Goal: Information Seeking & Learning: Learn about a topic

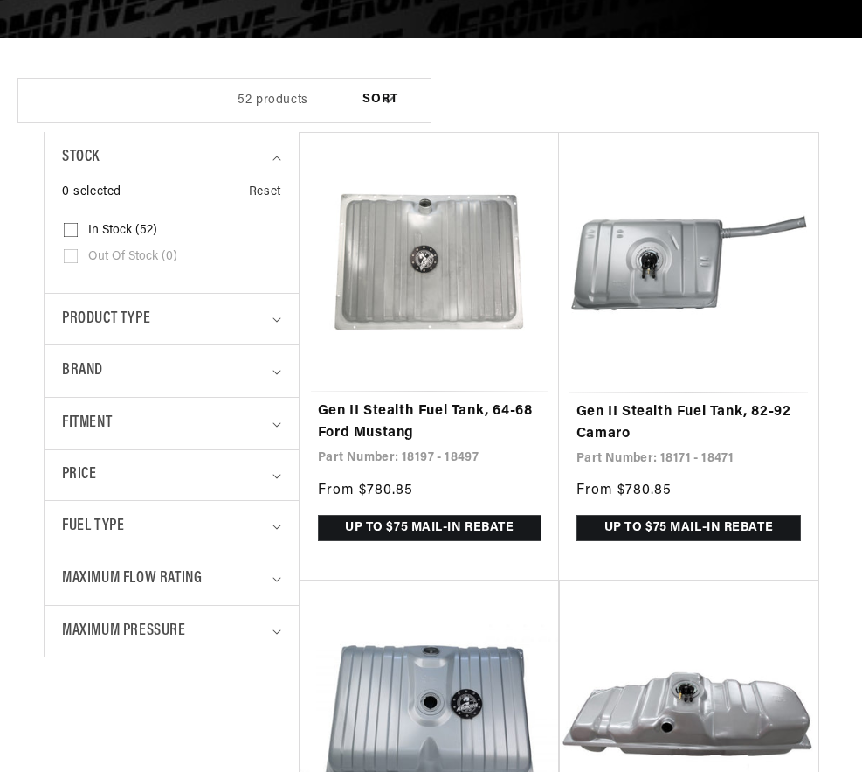
scroll to position [0, 705]
click at [324, 400] on link "Gen II Stealth Fuel Tank, 64-68 Ford Mustang" at bounding box center [430, 422] width 224 height 45
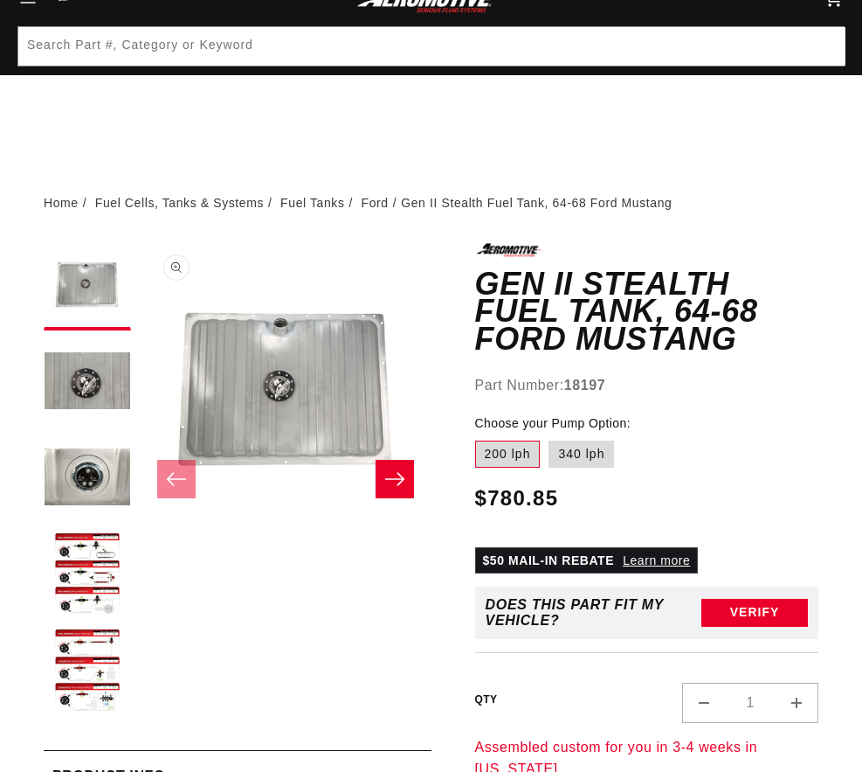
scroll to position [262, 0]
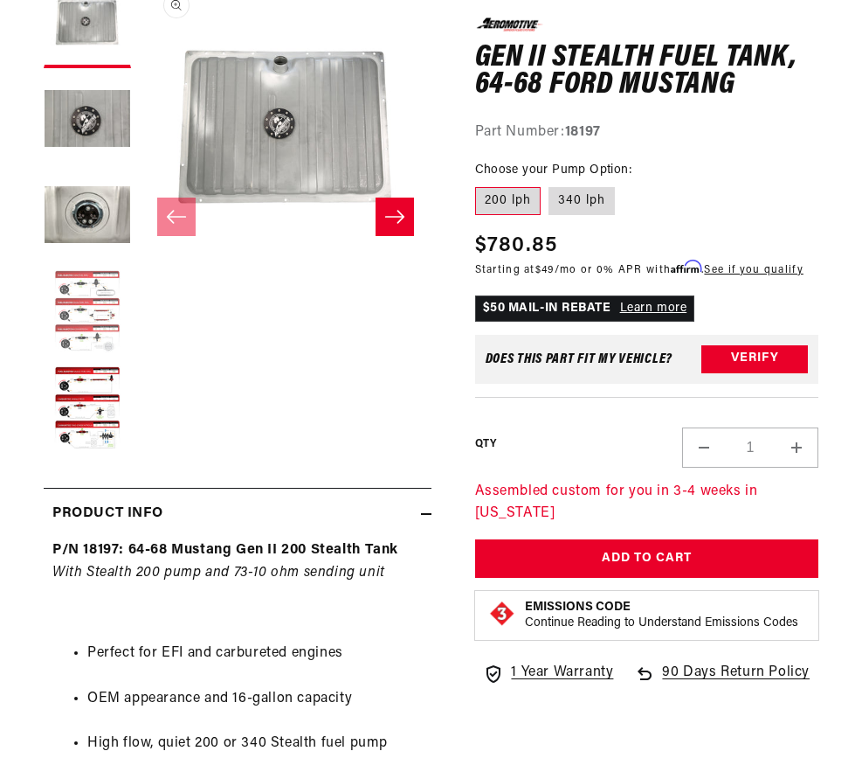
click at [72, 326] on button "Load image 4 in gallery view" at bounding box center [87, 312] width 87 height 87
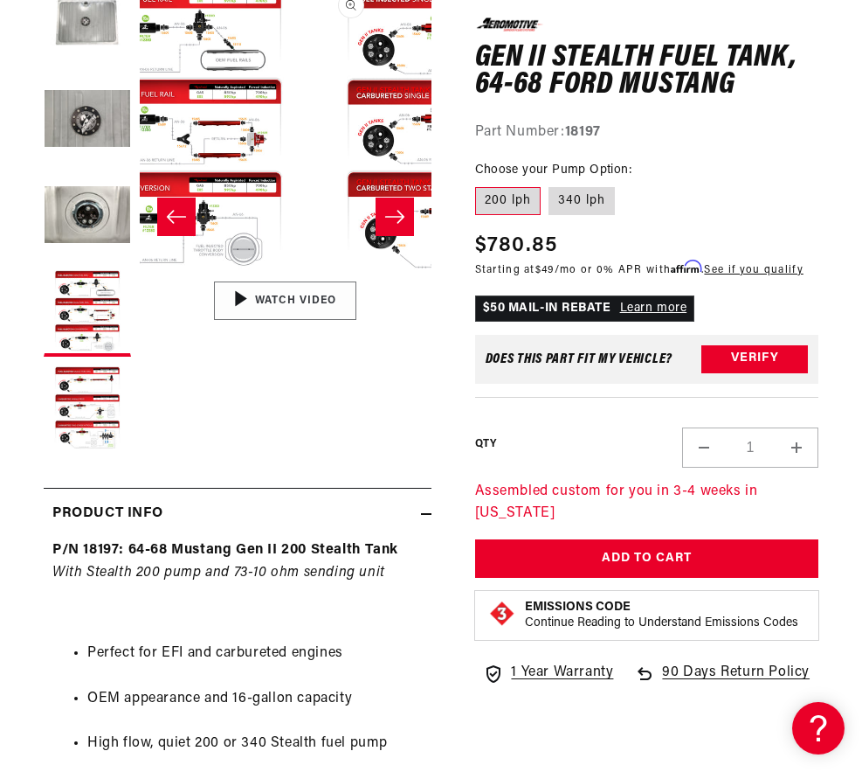
scroll to position [0, 0]
click at [97, 405] on button "Load image 5 in gallery view" at bounding box center [87, 408] width 87 height 87
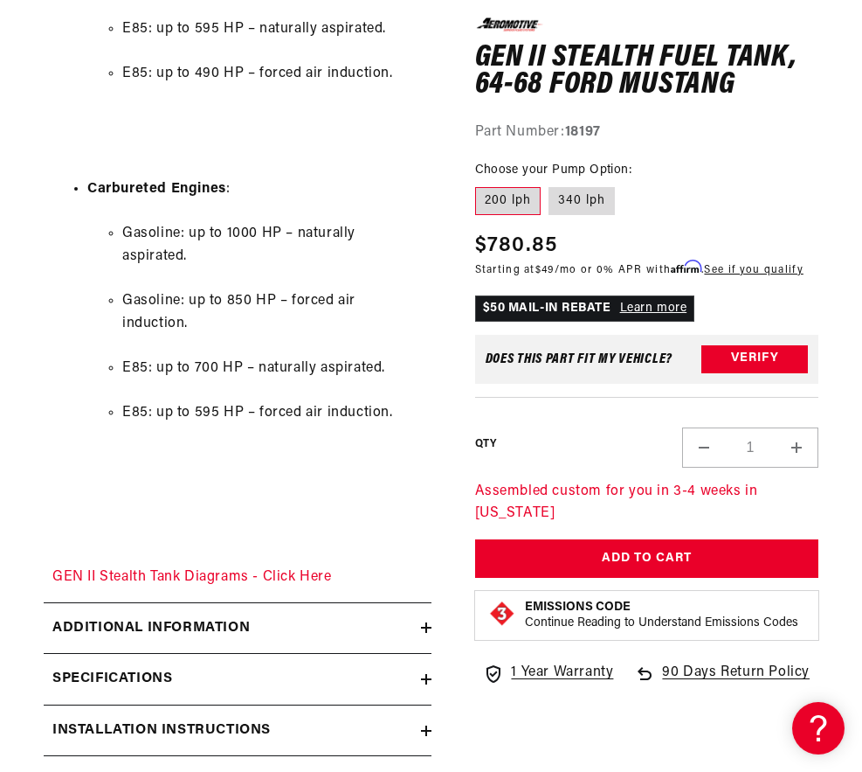
scroll to position [2359, 0]
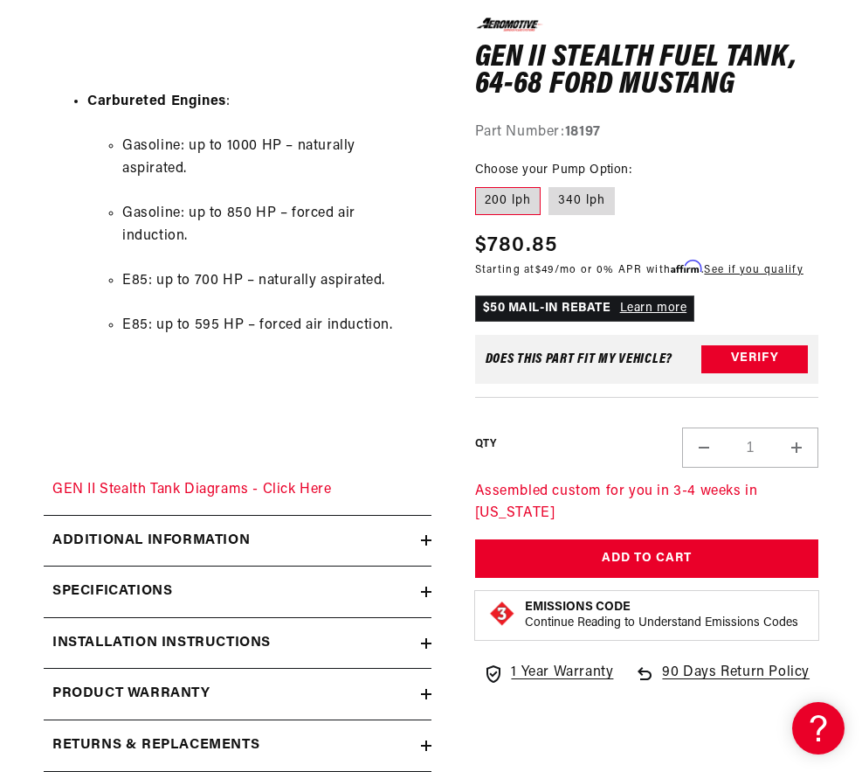
click at [421, 580] on div "Specifications" at bounding box center [232, 591] width 377 height 23
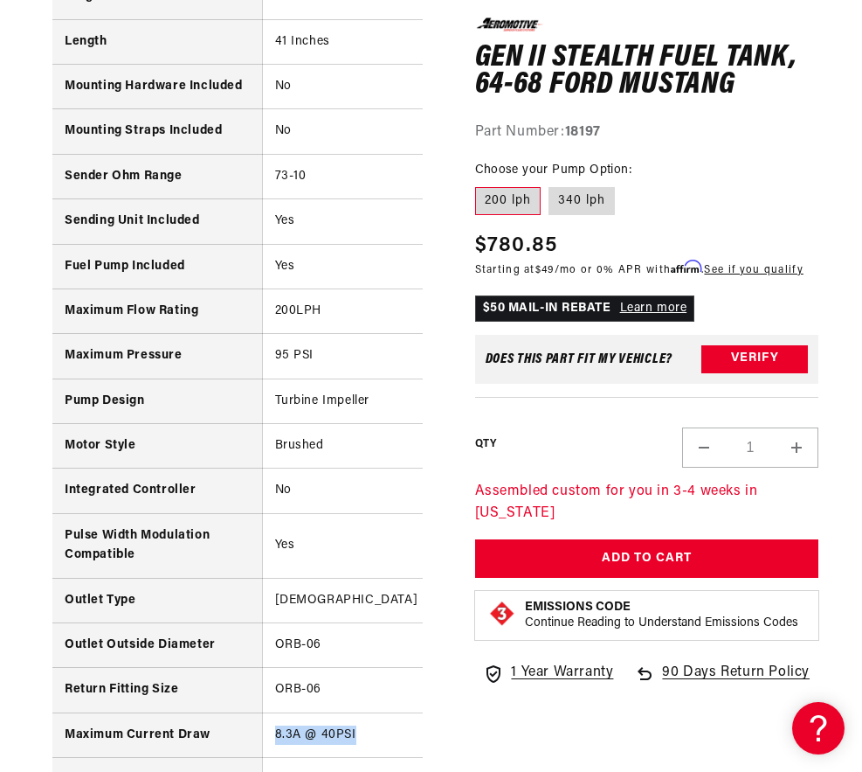
scroll to position [0, 2115]
drag, startPoint x: 272, startPoint y: 609, endPoint x: 356, endPoint y: 605, distance: 84.0
click at [356, 712] on td "8.3A @ 40PSI" at bounding box center [384, 734] width 245 height 45
click at [387, 712] on td "8.3A @ 40PSI" at bounding box center [384, 734] width 245 height 45
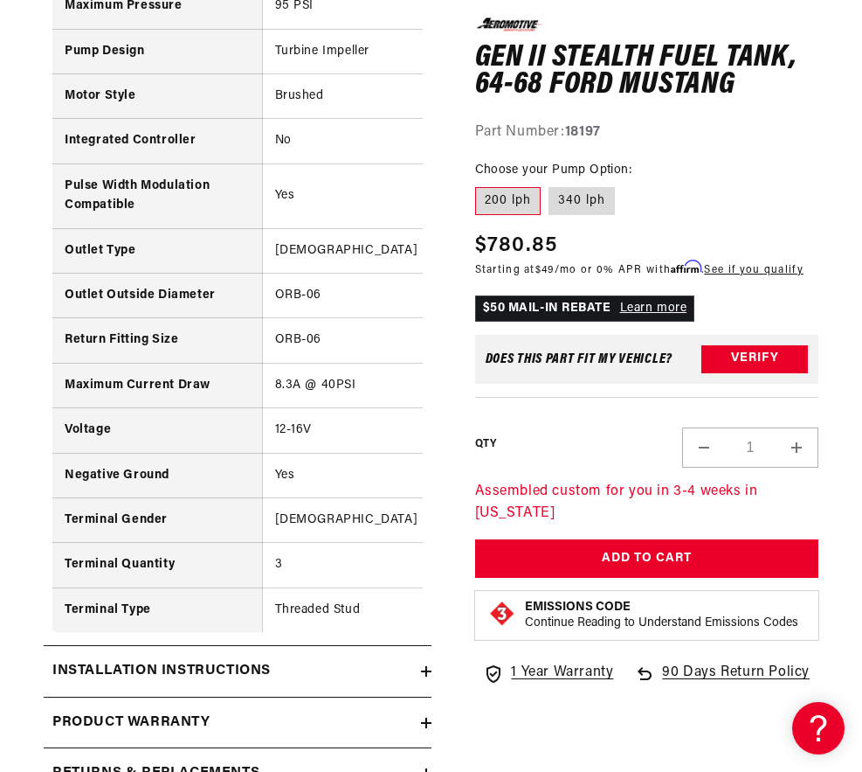
scroll to position [0, 705]
click at [432, 666] on icon at bounding box center [426, 671] width 10 height 10
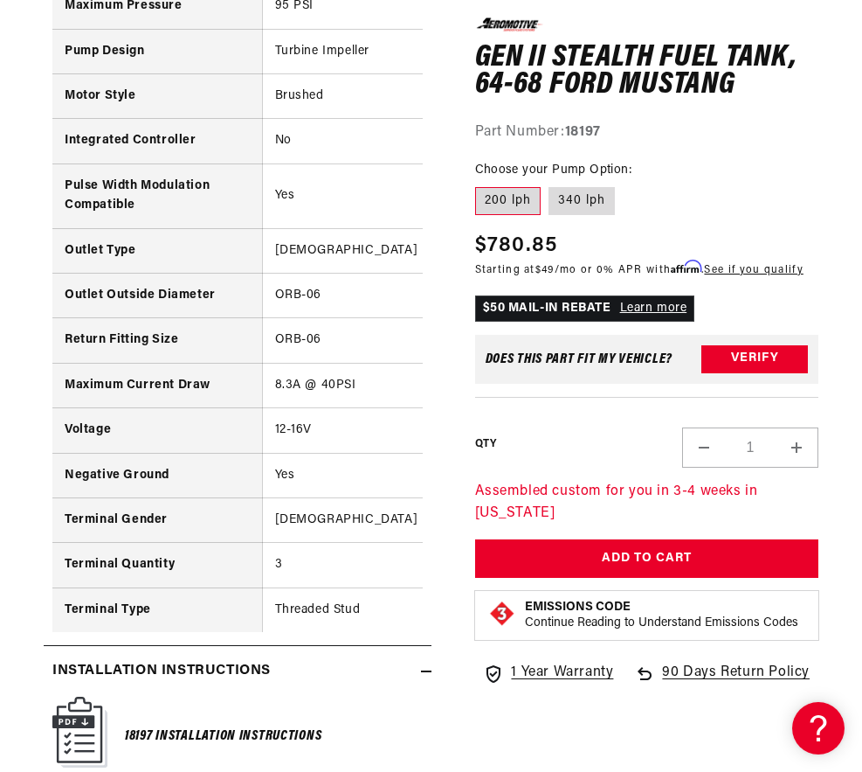
scroll to position [0, 1410]
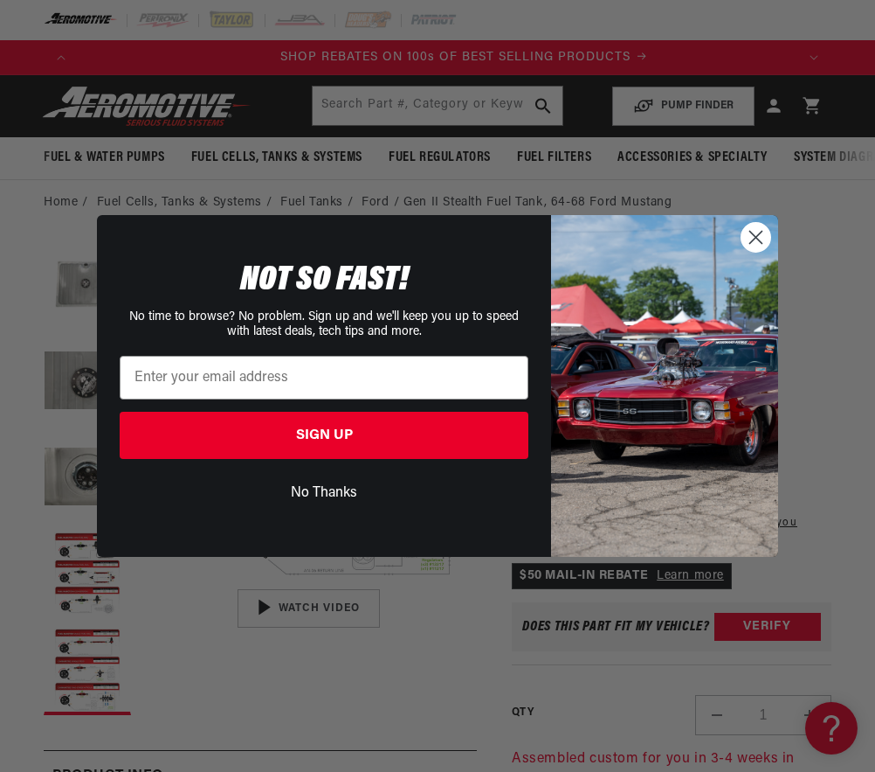
scroll to position [0, 1349]
click at [751, 235] on circle "Close dialog" at bounding box center [756, 237] width 29 height 29
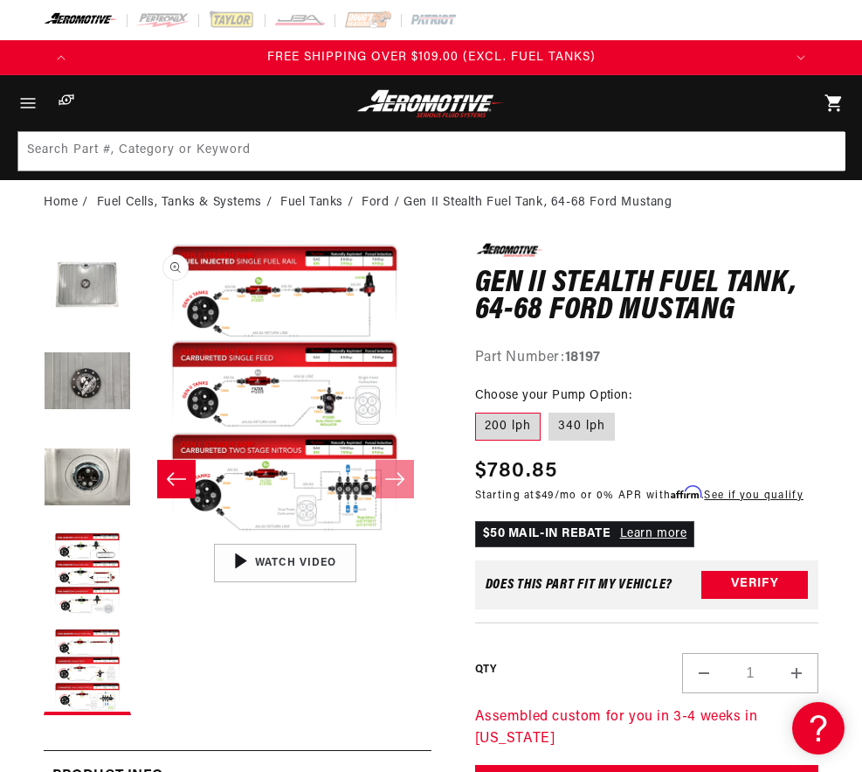
scroll to position [0, 705]
click at [139, 535] on button "Open media 5 in modal" at bounding box center [139, 535] width 0 height 0
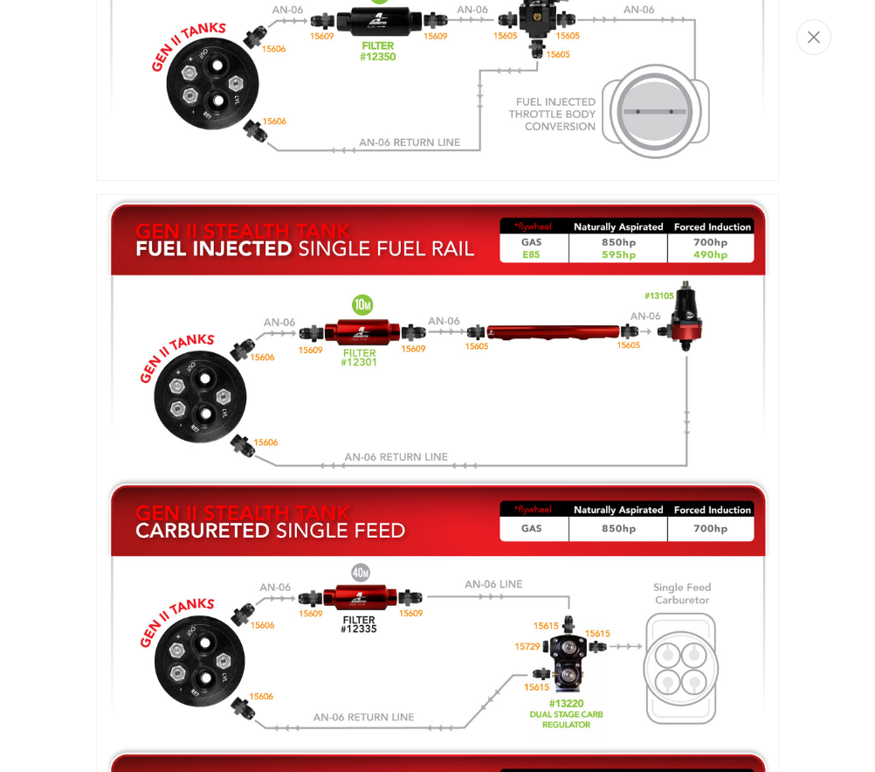
scroll to position [2328, 0]
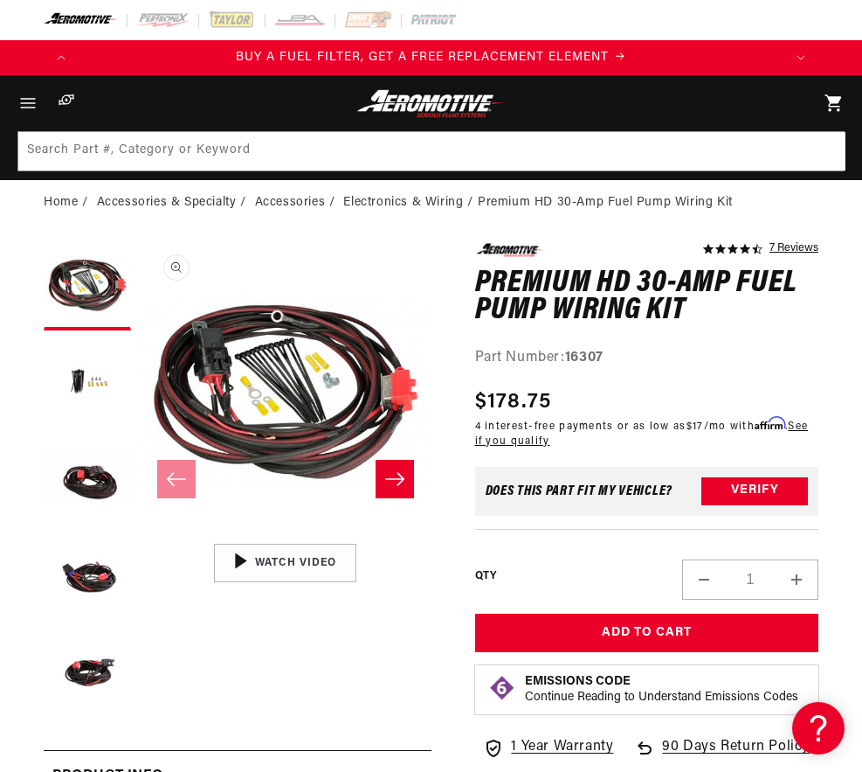
click at [405, 488] on icon "Slide right" at bounding box center [394, 478] width 21 height 17
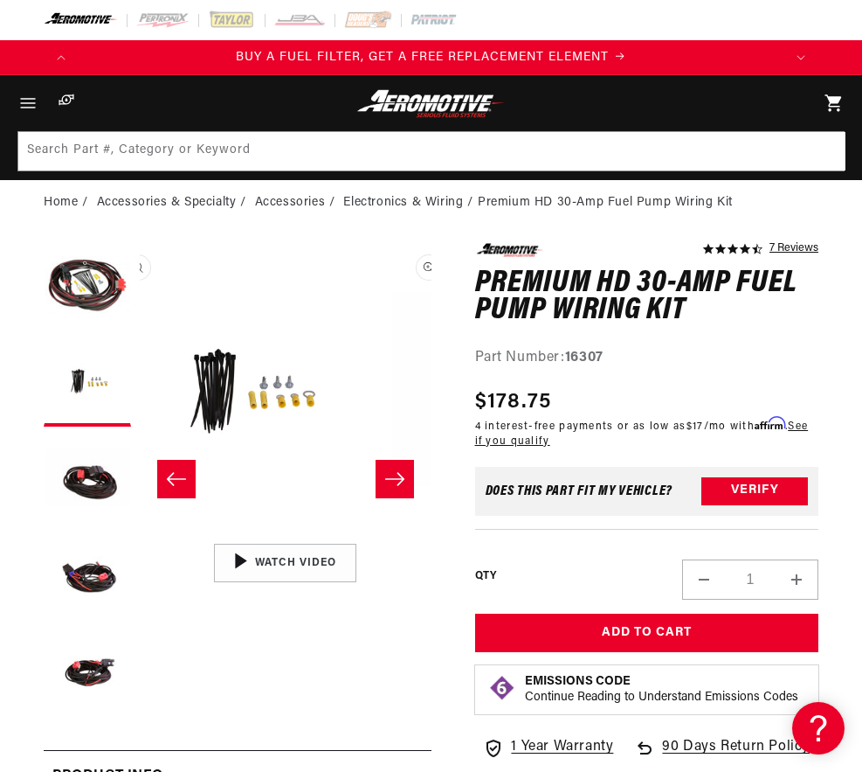
click at [405, 488] on icon "Slide right" at bounding box center [394, 478] width 21 height 17
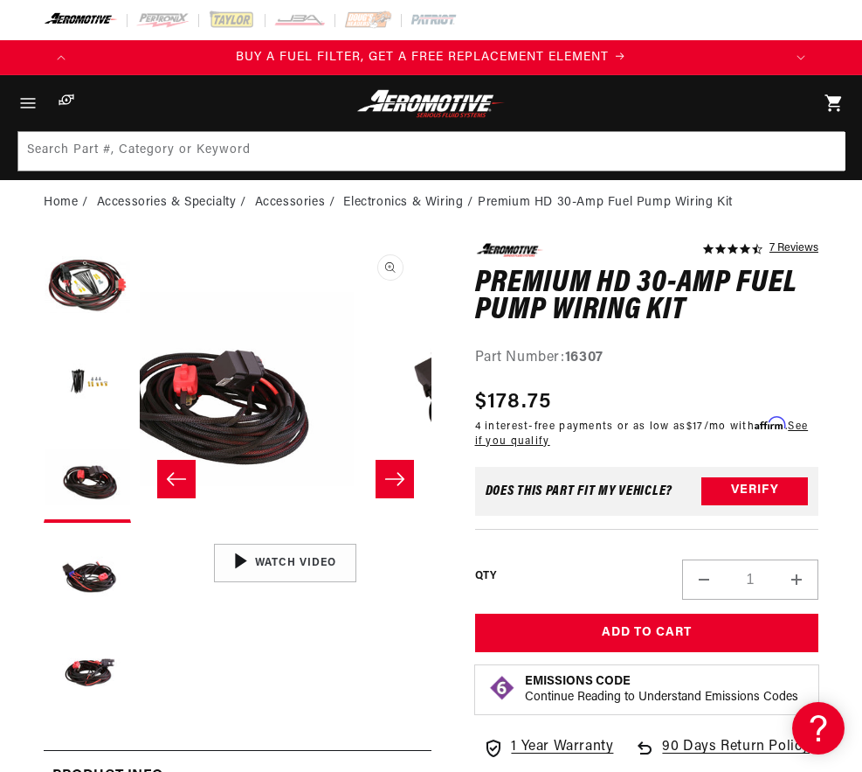
click at [405, 488] on icon "Slide right" at bounding box center [394, 478] width 21 height 17
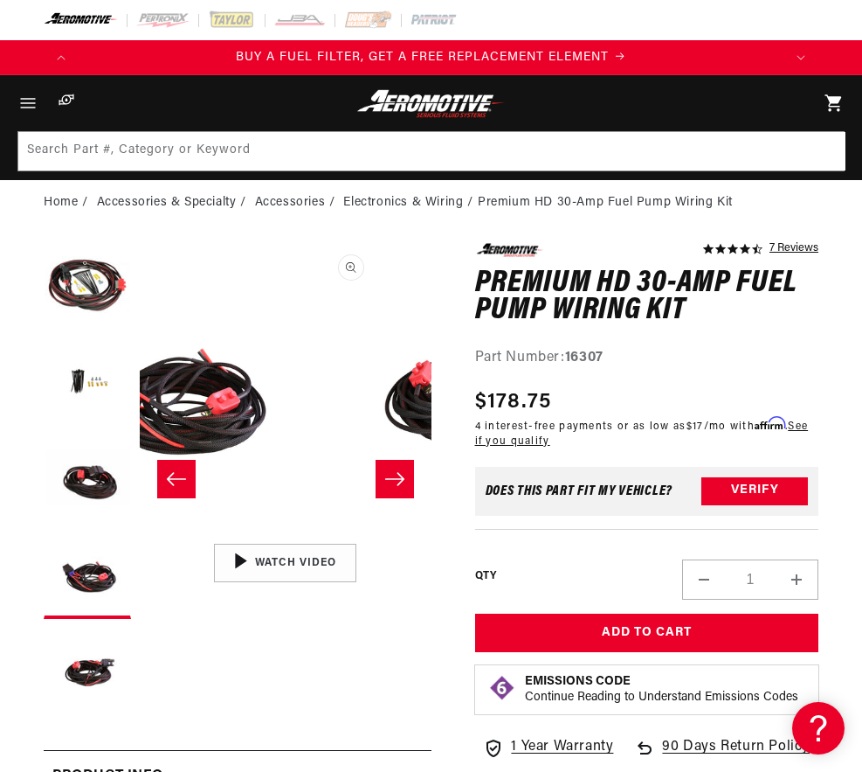
click at [405, 488] on icon "Slide right" at bounding box center [394, 478] width 21 height 17
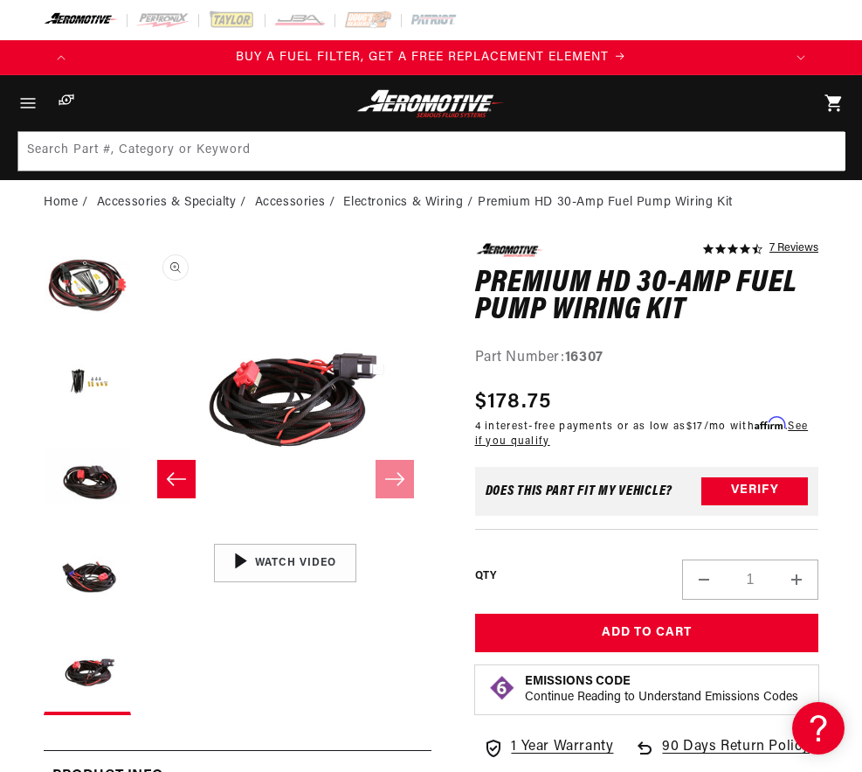
scroll to position [0, 1410]
click at [86, 687] on button "Load image 5 in gallery view" at bounding box center [87, 670] width 87 height 87
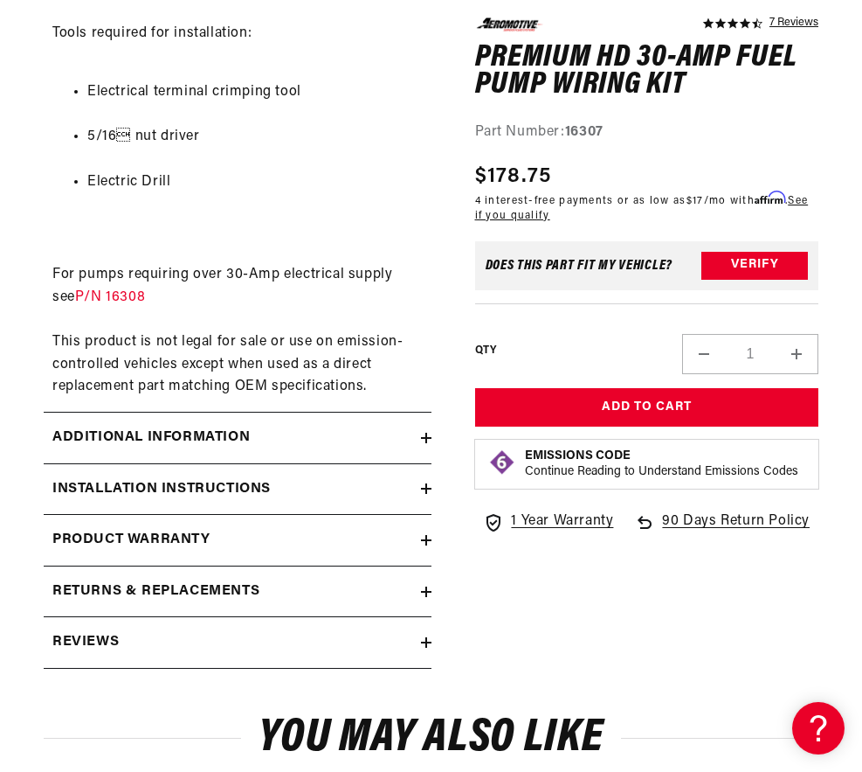
scroll to position [1398, 0]
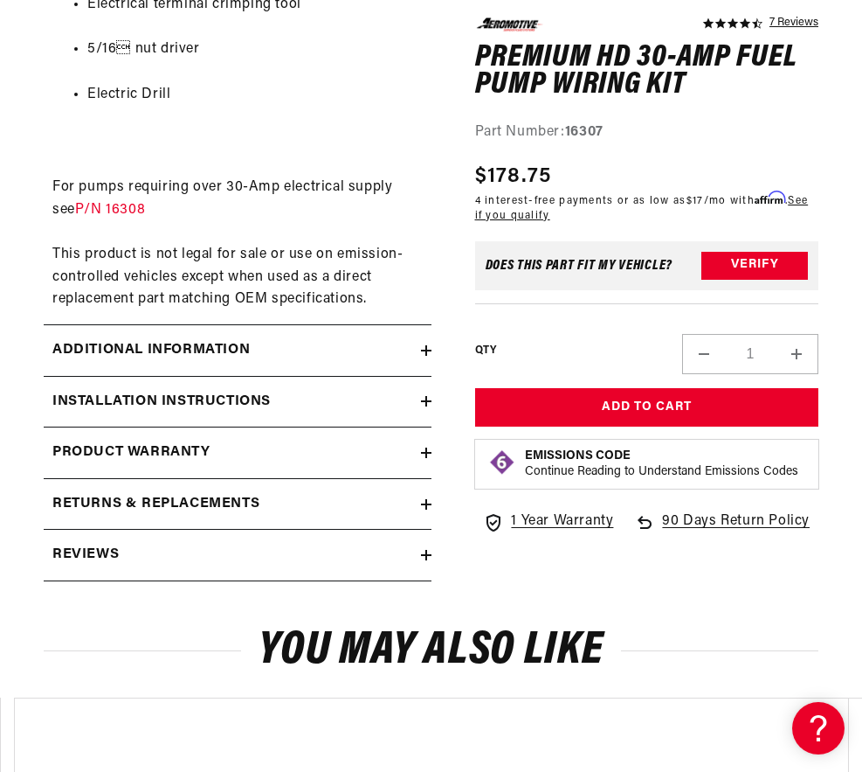
click at [432, 406] on icon at bounding box center [426, 401] width 10 height 10
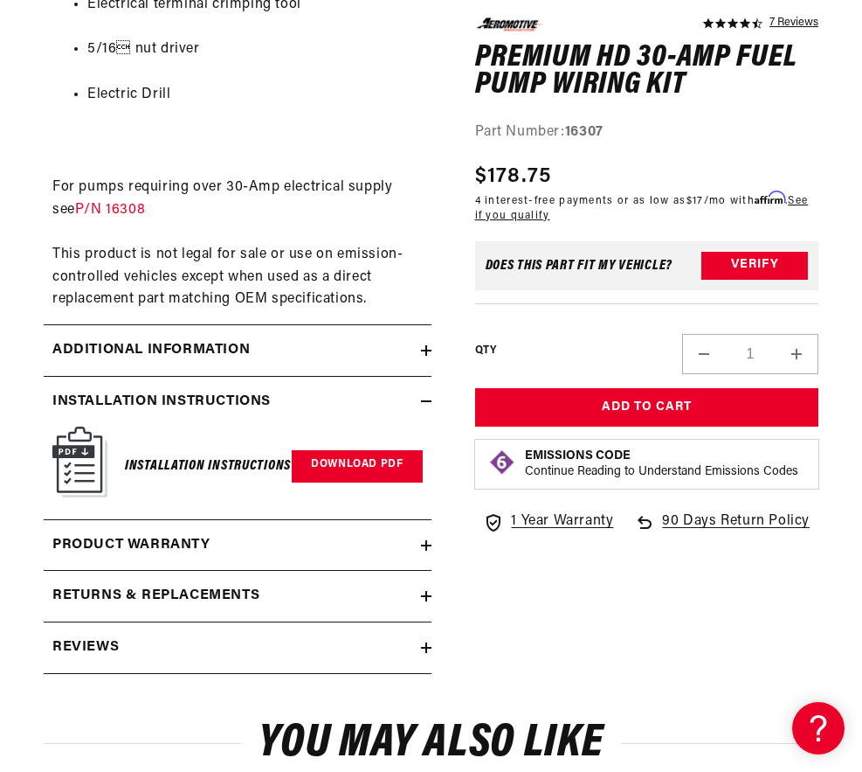
click at [419, 470] on link "Download PDF" at bounding box center [357, 466] width 130 height 32
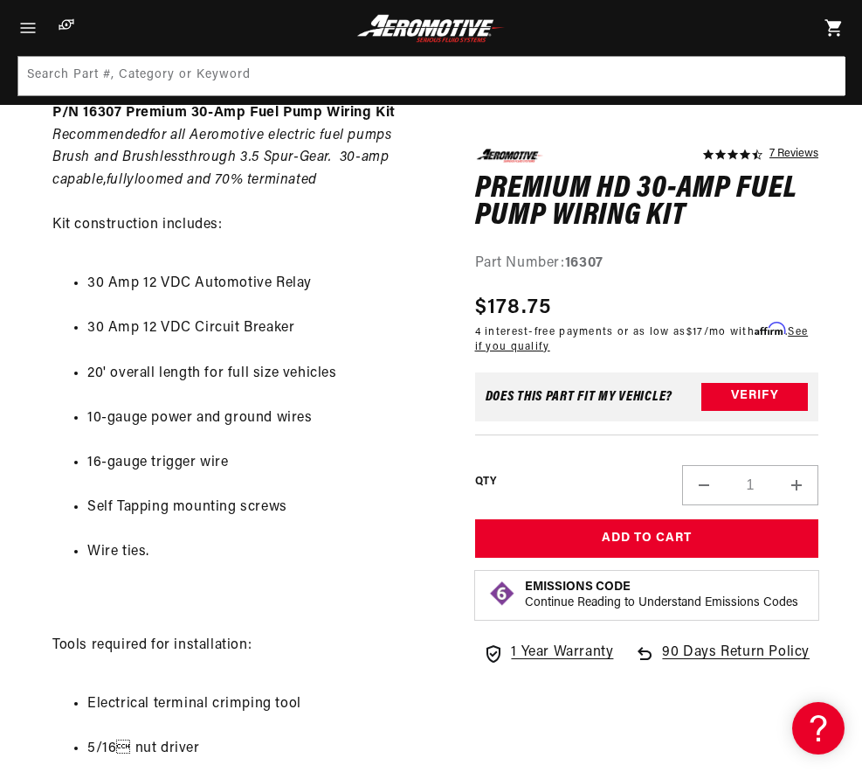
scroll to position [87, 0]
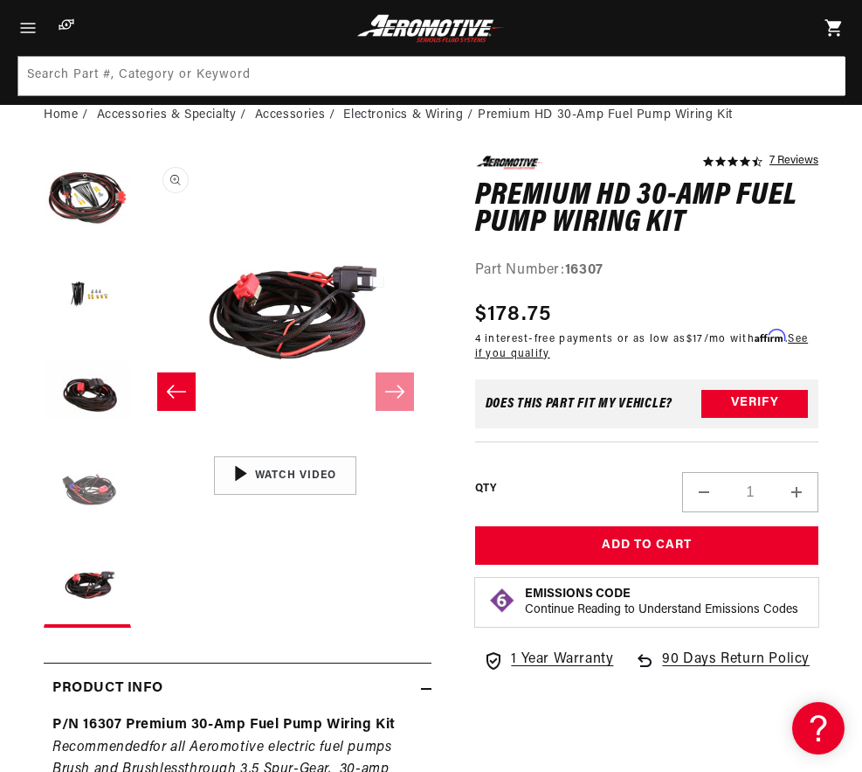
click at [72, 509] on button "Load image 4 in gallery view" at bounding box center [87, 487] width 87 height 87
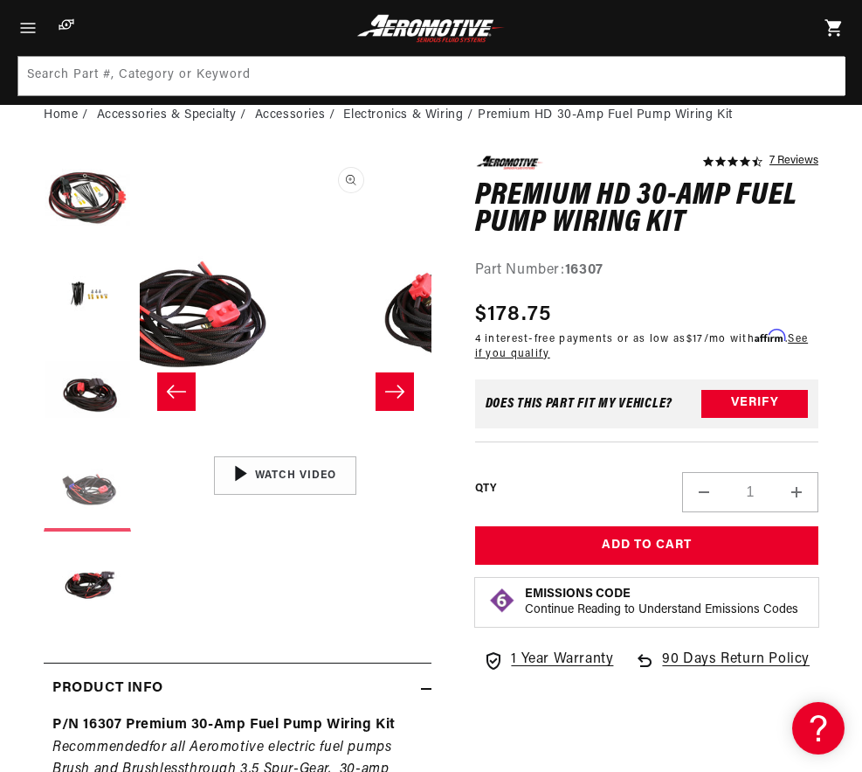
scroll to position [0, 2115]
click at [88, 588] on button "Load image 5 in gallery view" at bounding box center [87, 583] width 87 height 87
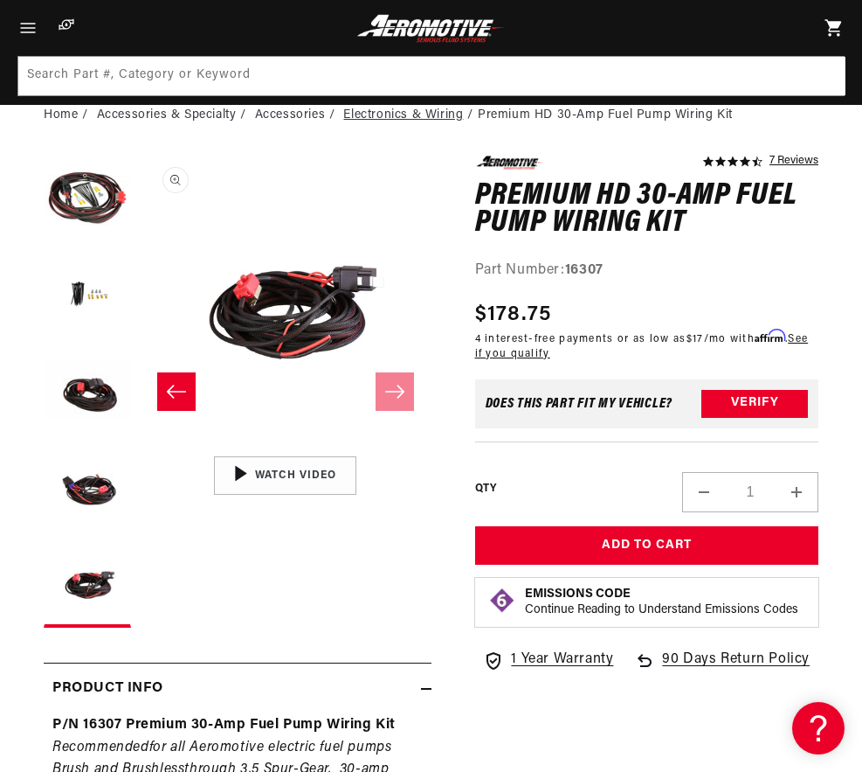
click at [423, 125] on link "Electronics & Wiring" at bounding box center [403, 115] width 120 height 19
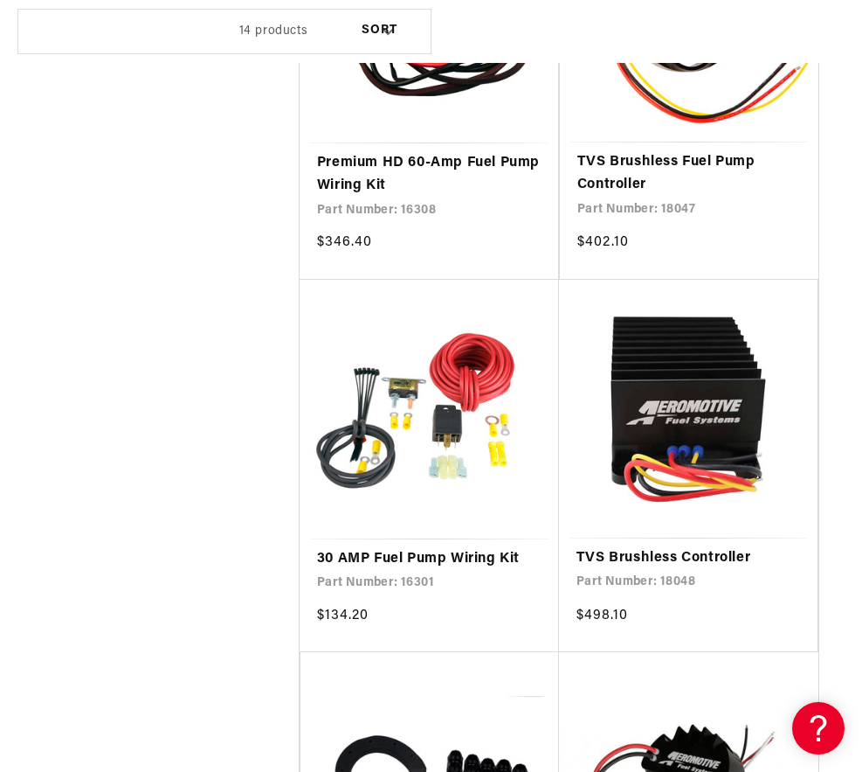
scroll to position [1048, 0]
